Goal: Check status: Check status

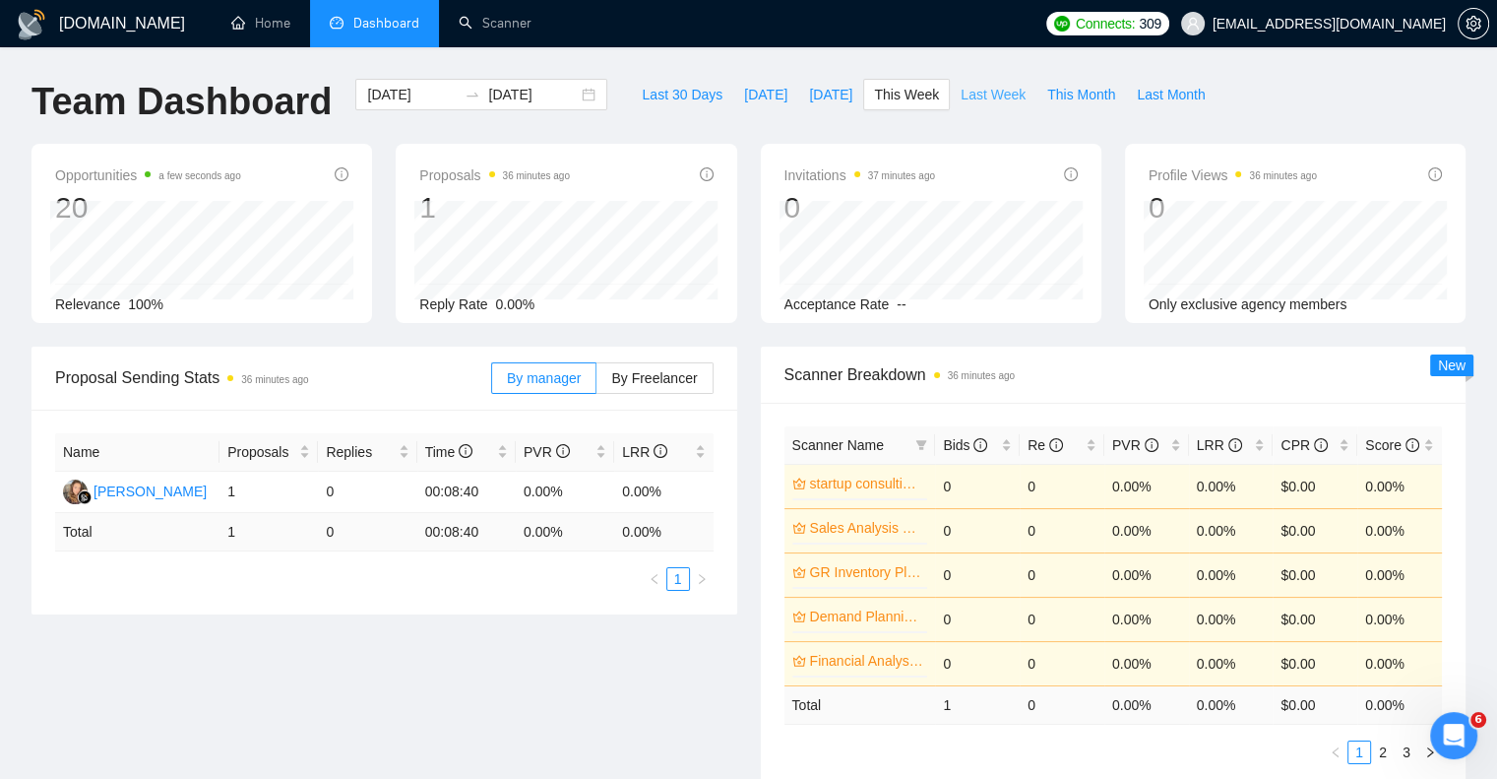
click at [978, 101] on span "Last Week" at bounding box center [993, 95] width 65 height 22
type input "[DATE]"
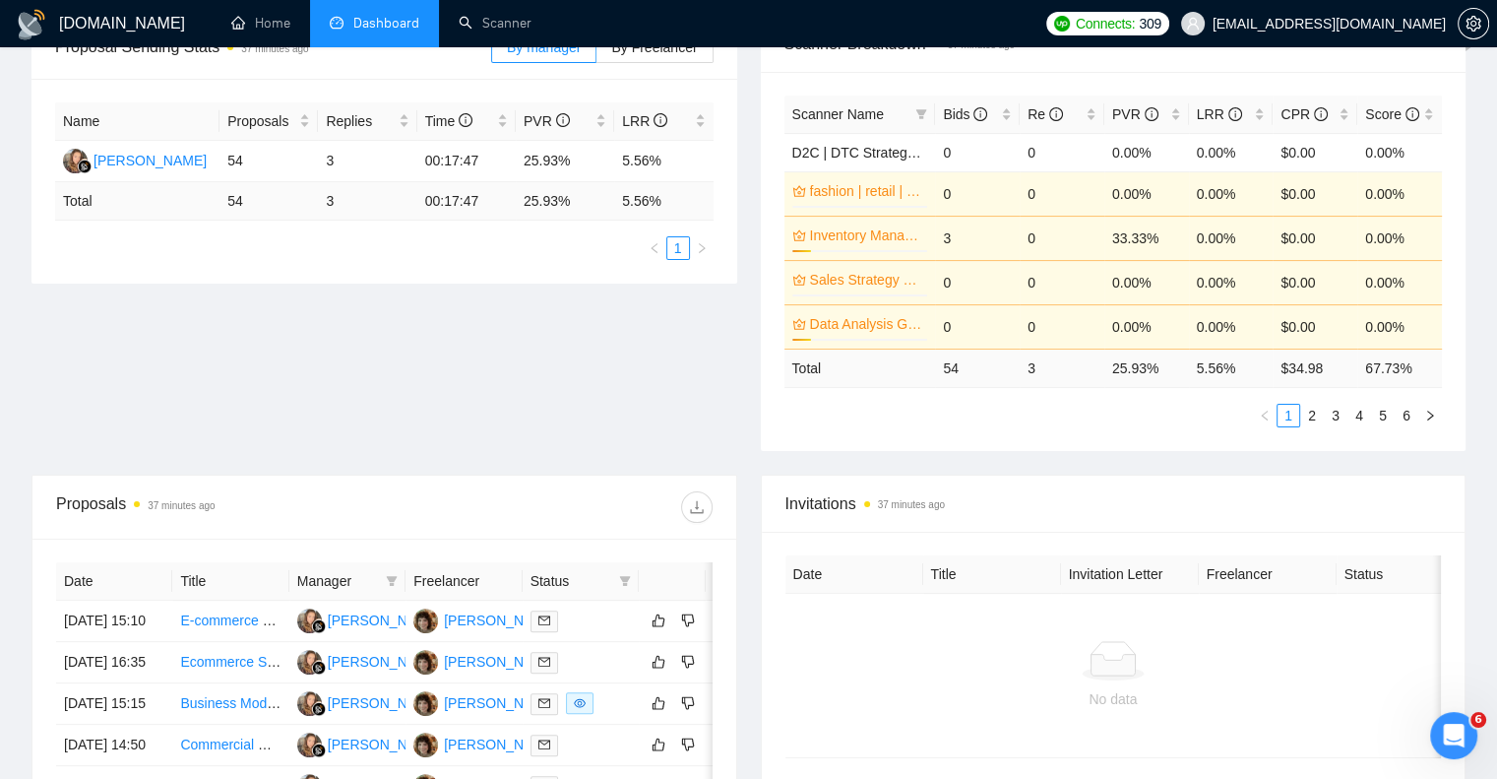
scroll to position [295, 0]
